Goal: Find specific page/section: Find specific page/section

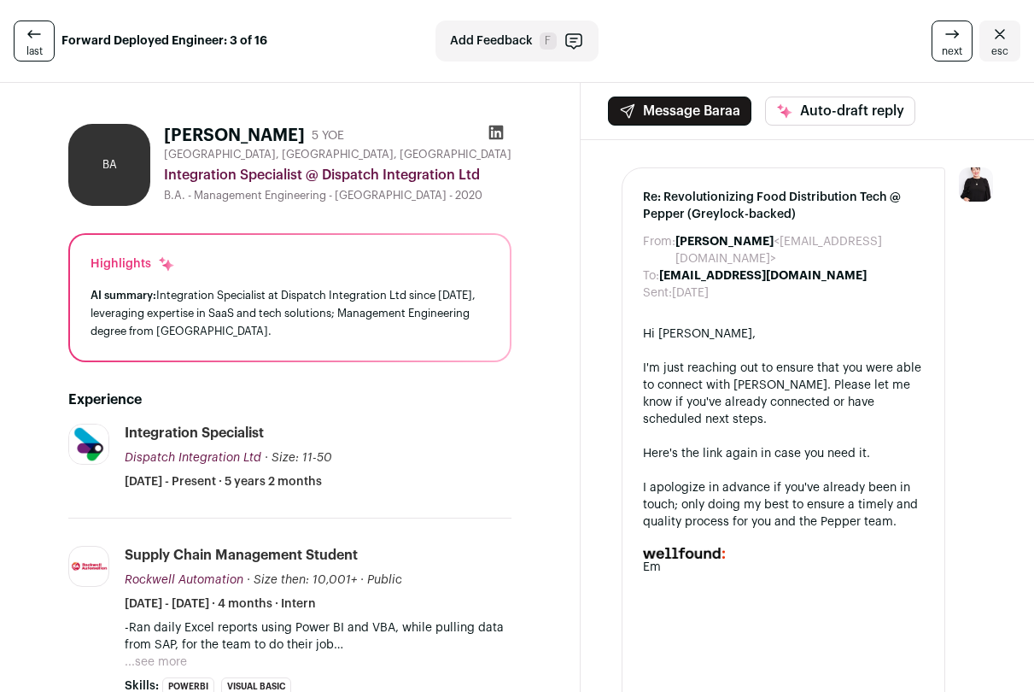
click at [26, 48] on span "last" at bounding box center [34, 51] width 16 height 14
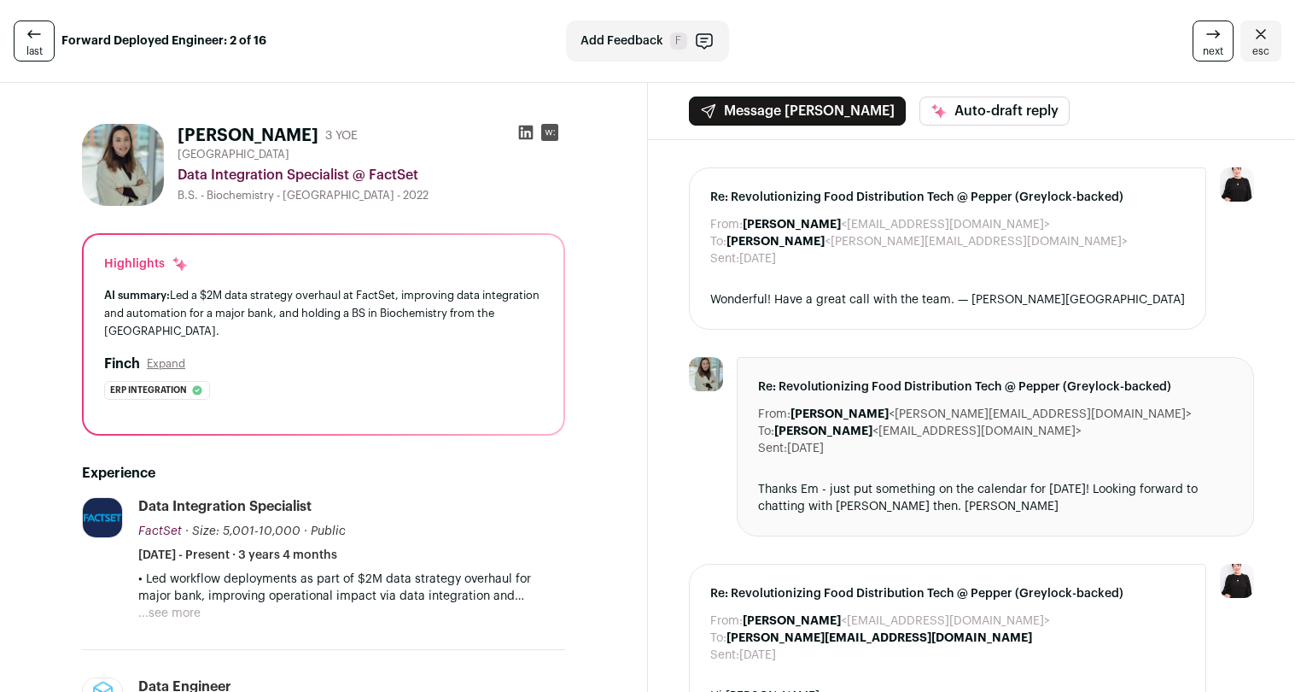
click at [48, 36] on link "last" at bounding box center [34, 40] width 41 height 41
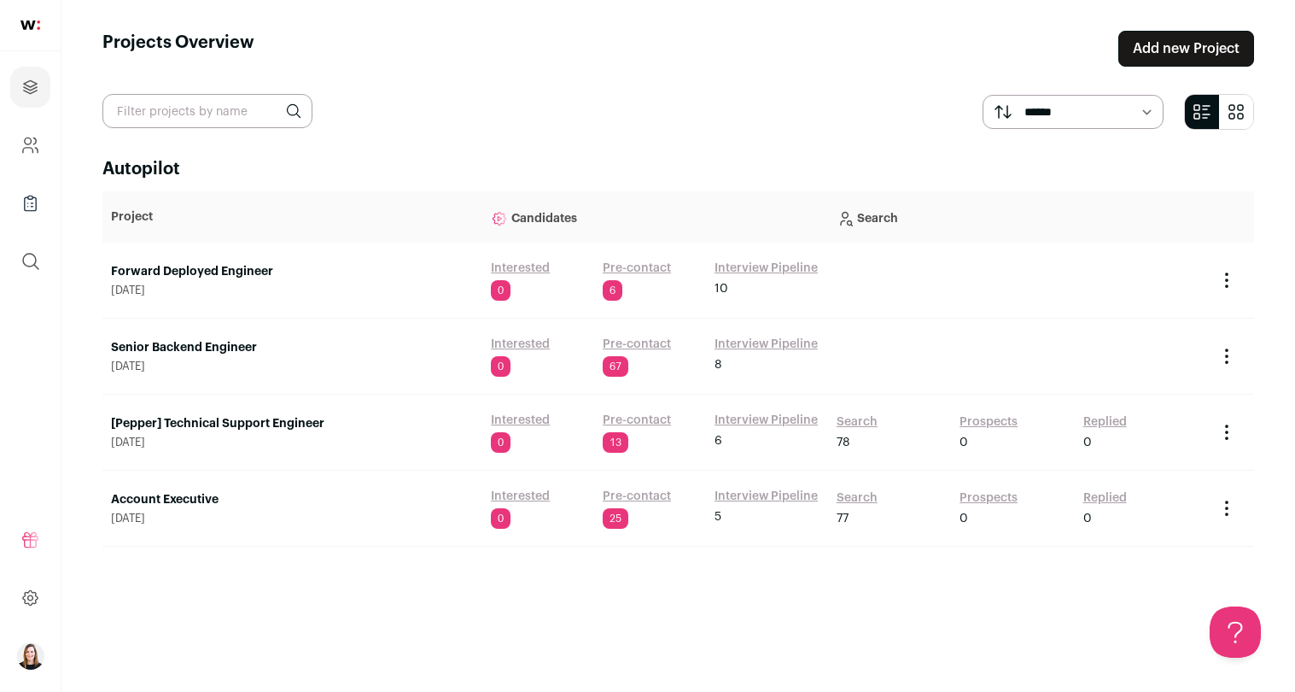
click at [235, 272] on link "Forward Deployed Engineer" at bounding box center [292, 271] width 363 height 17
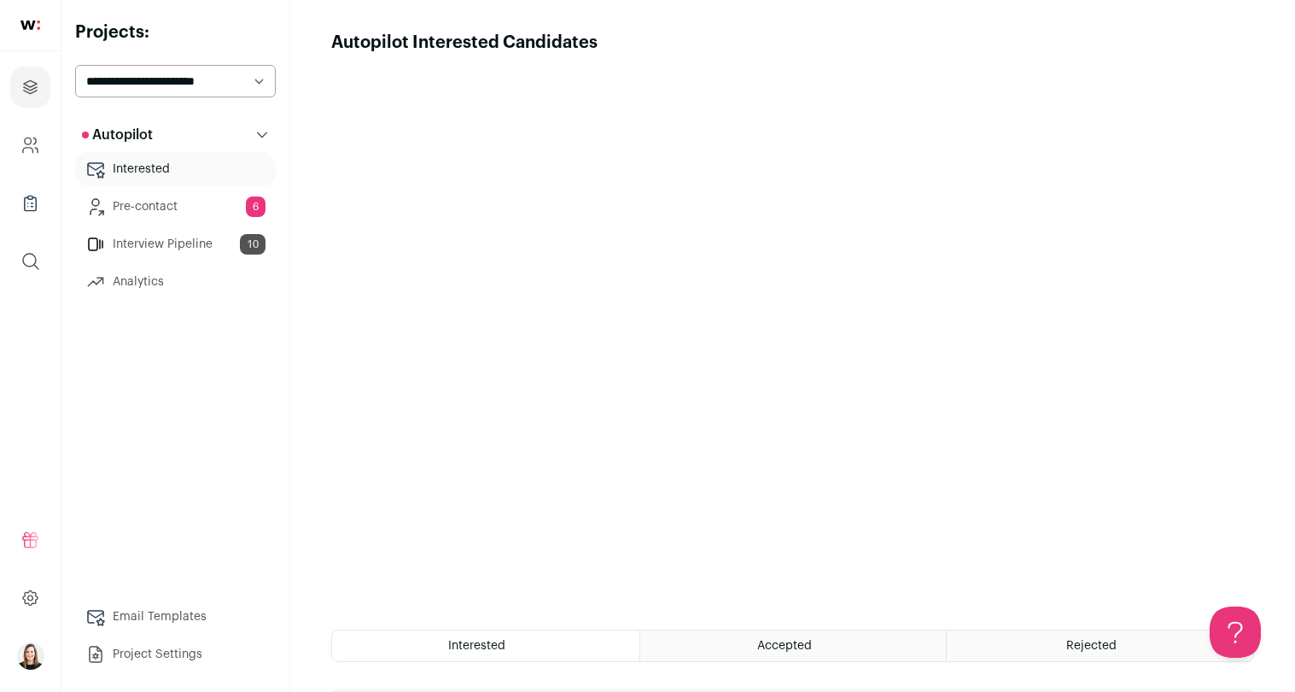
click at [188, 243] on link "Interview Pipeline 10" at bounding box center [175, 244] width 201 height 34
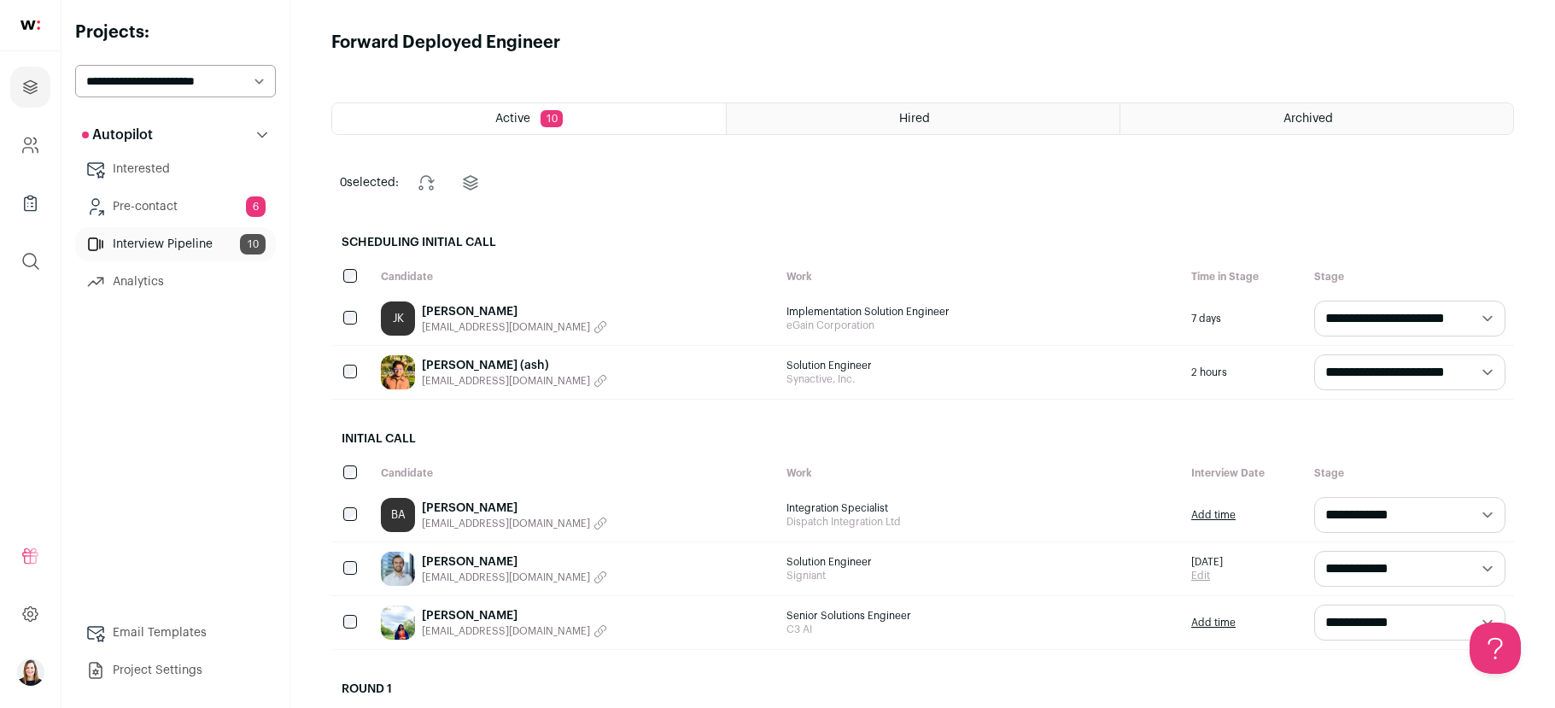
click at [1276, 126] on div "Archived" at bounding box center [1316, 118] width 393 height 31
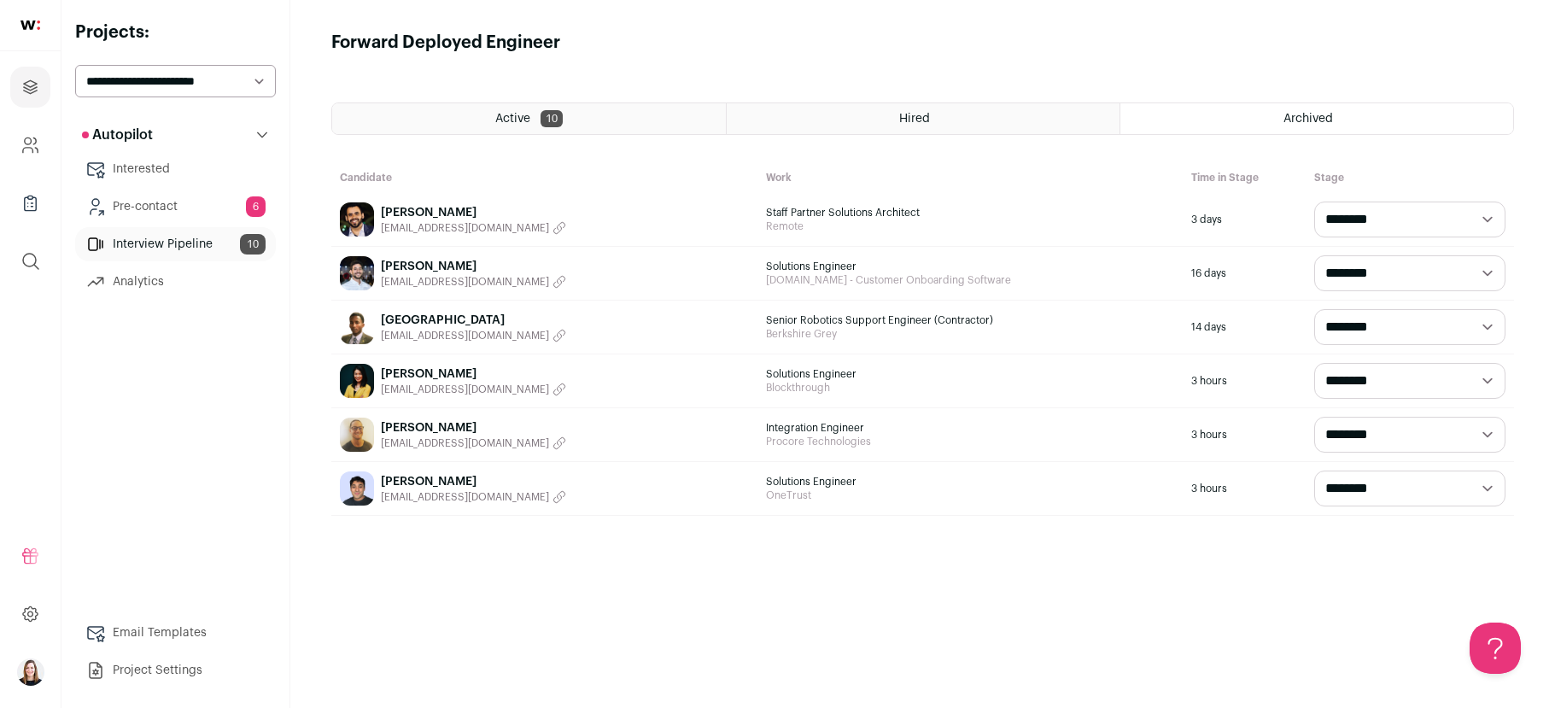
click at [626, 120] on div "Active 10" at bounding box center [529, 118] width 394 height 31
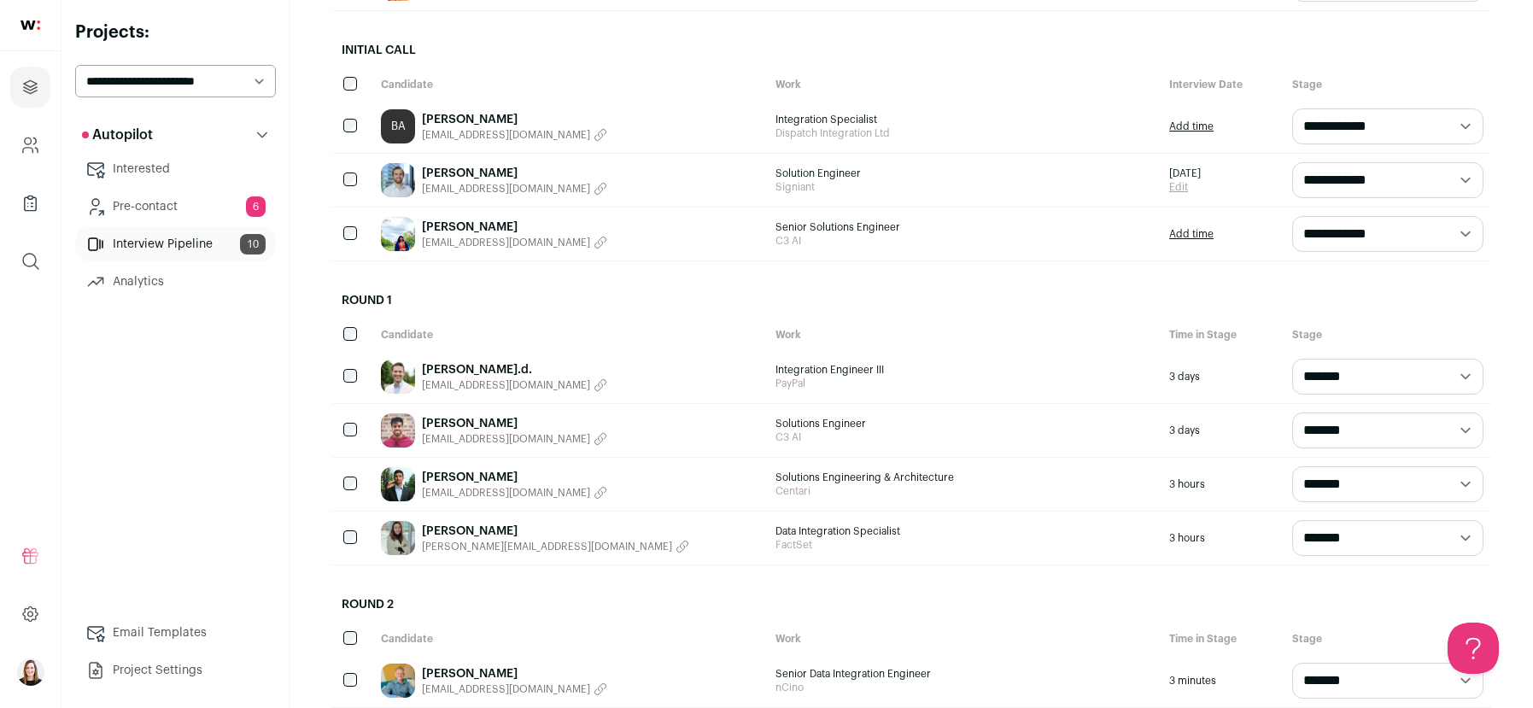
scroll to position [424, 0]
